Goal: Complete application form

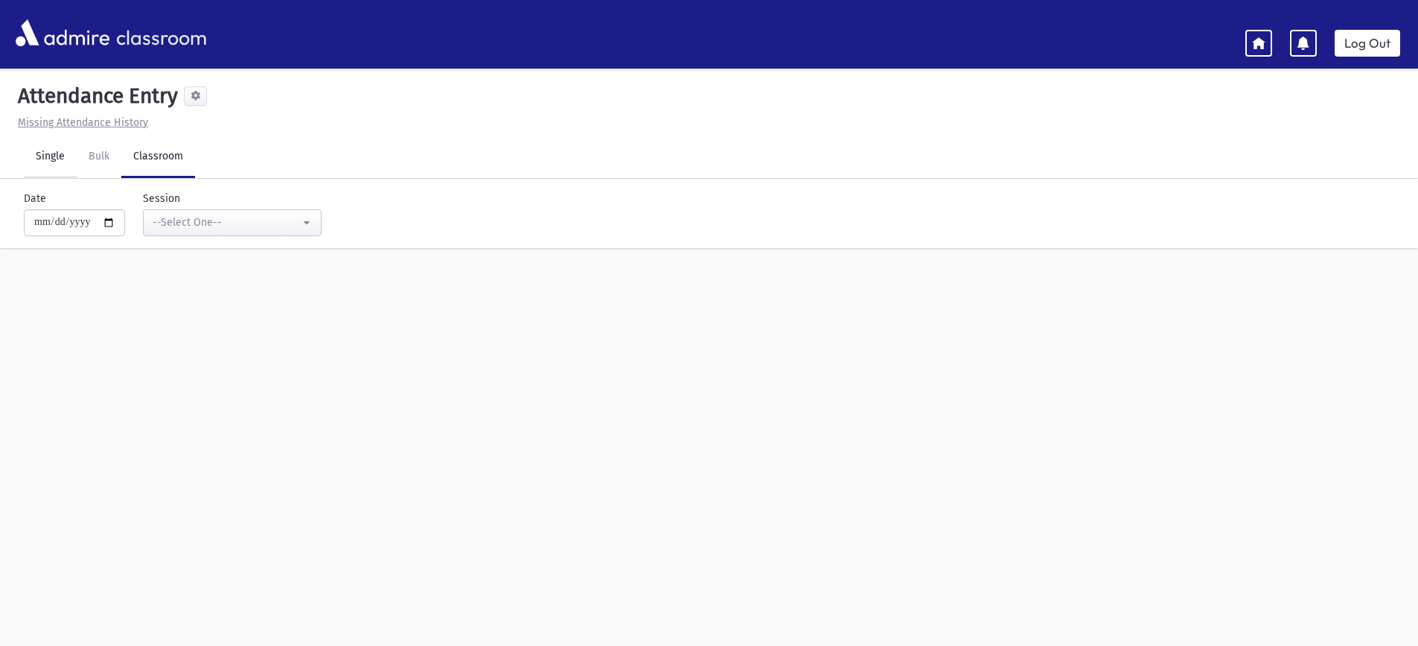
click at [68, 164] on link "Single" at bounding box center [50, 157] width 53 height 42
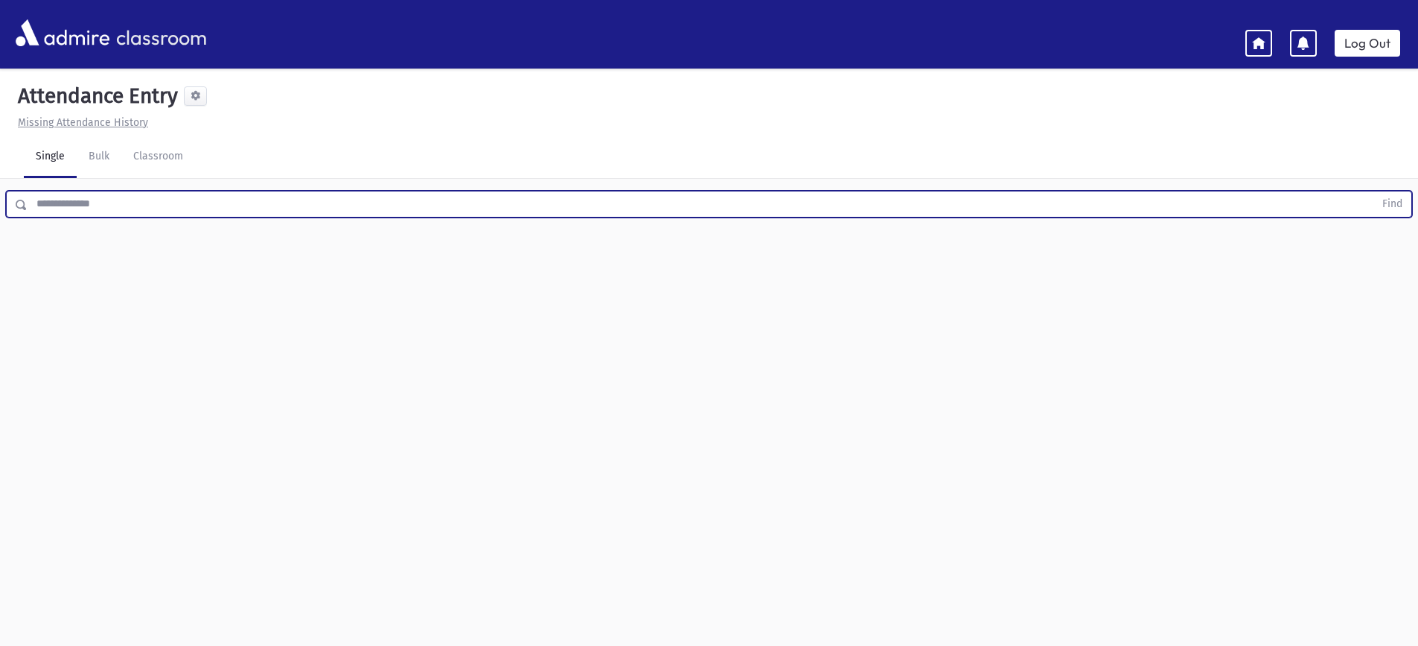
click at [89, 215] on input "text" at bounding box center [701, 204] width 1347 height 27
type input "*****"
click at [1374, 191] on button "Find" at bounding box center [1393, 203] width 38 height 25
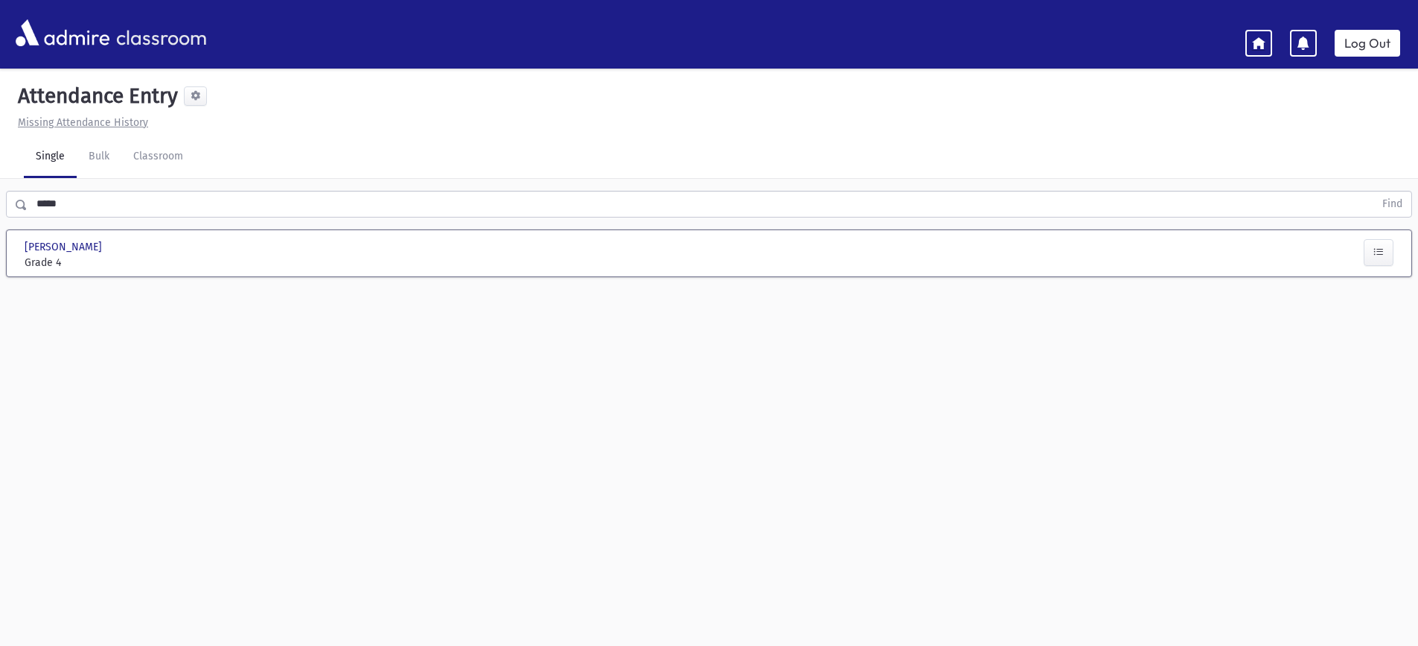
click at [1259, 39] on icon at bounding box center [1258, 42] width 13 height 13
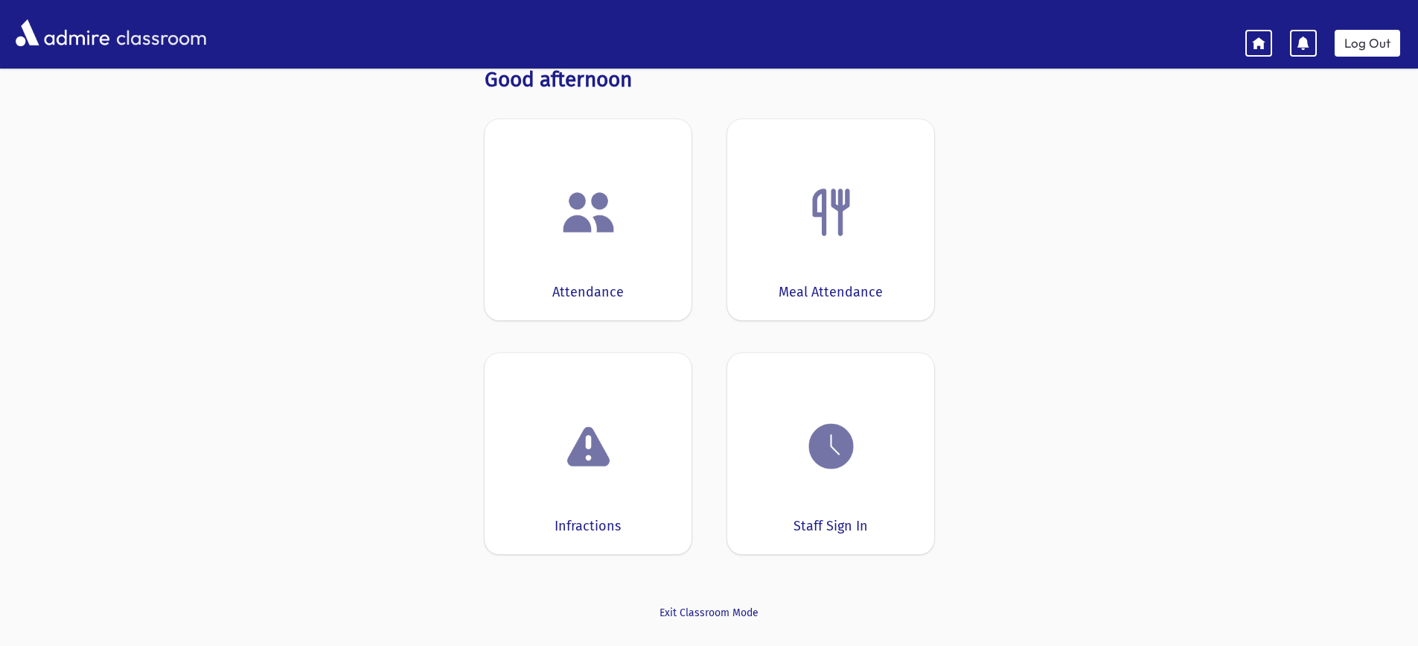
scroll to position [81, 0]
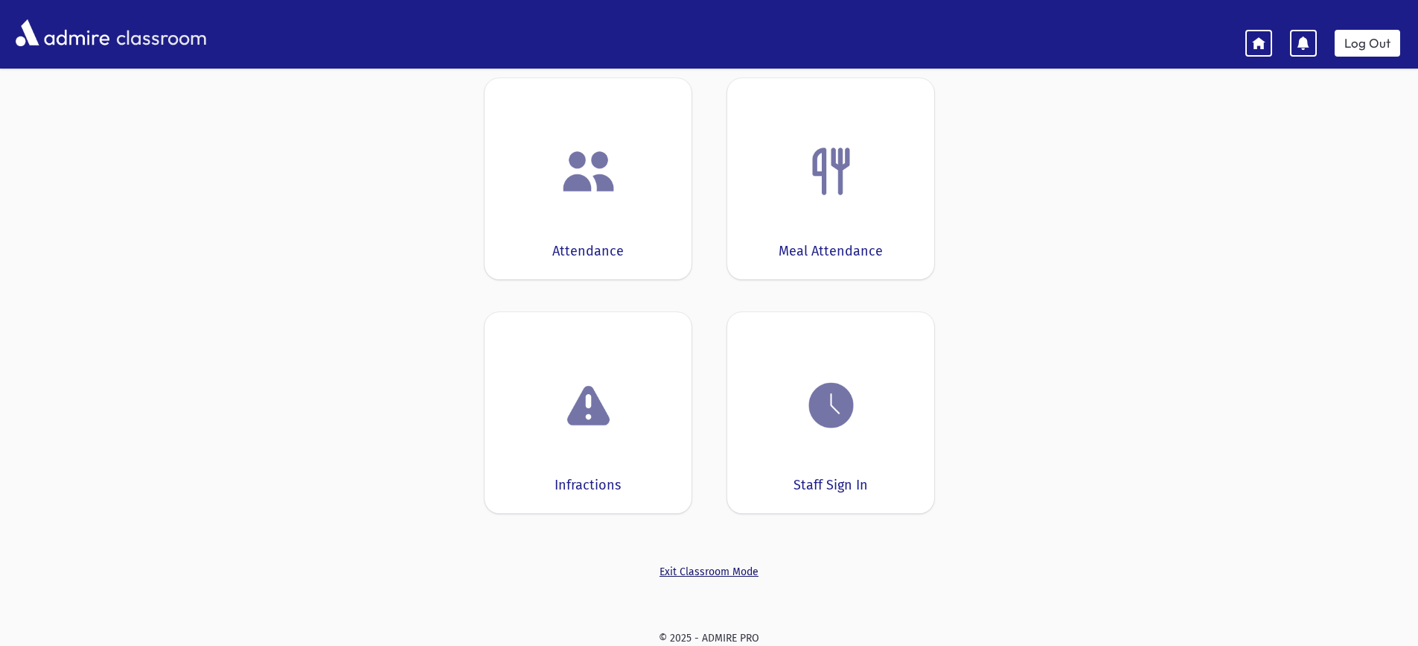
click at [718, 564] on link "Exit Classroom Mode" at bounding box center [710, 572] width 450 height 16
